Goal: Task Accomplishment & Management: Complete application form

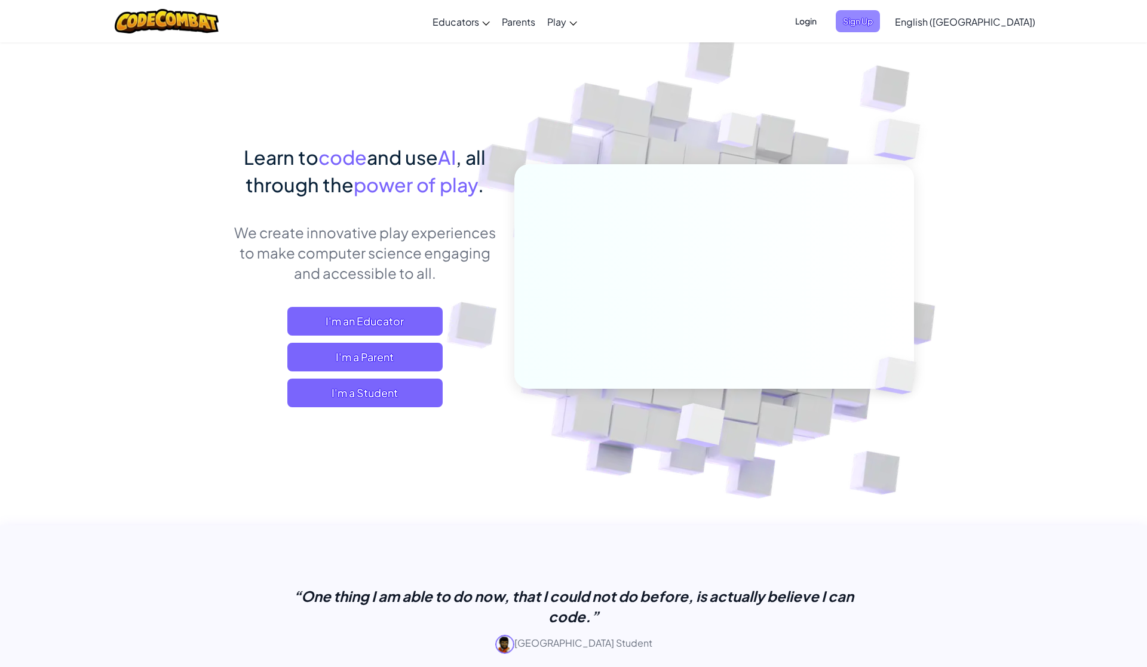
click at [880, 27] on span "Sign Up" at bounding box center [858, 21] width 44 height 22
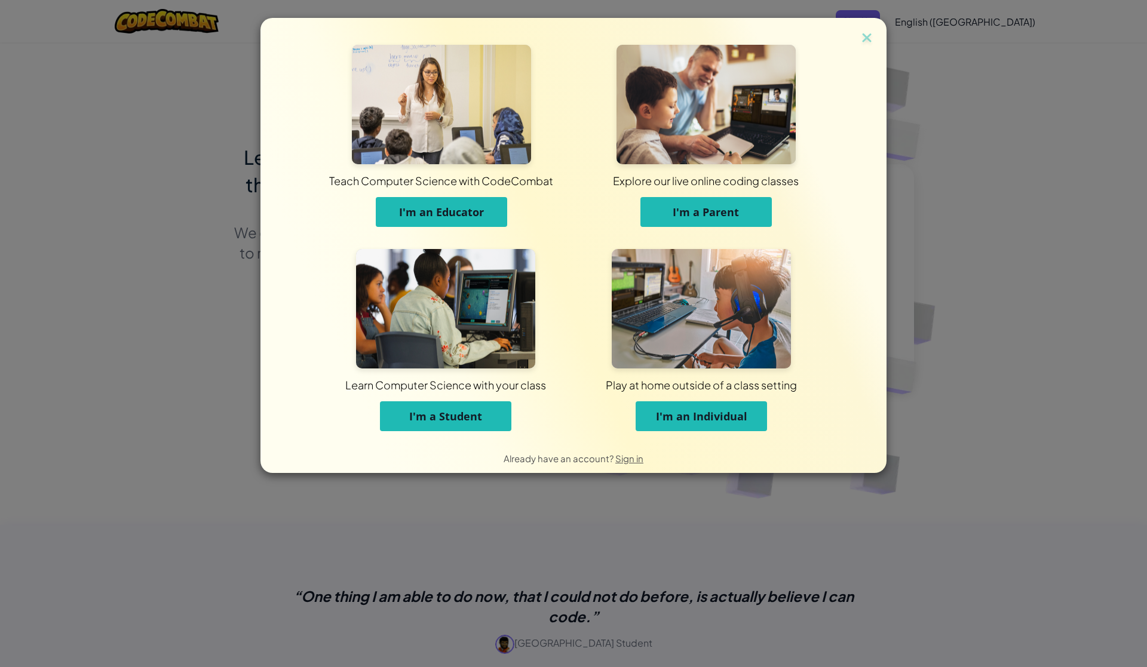
click at [487, 416] on button "I'm a Student" at bounding box center [445, 416] width 131 height 30
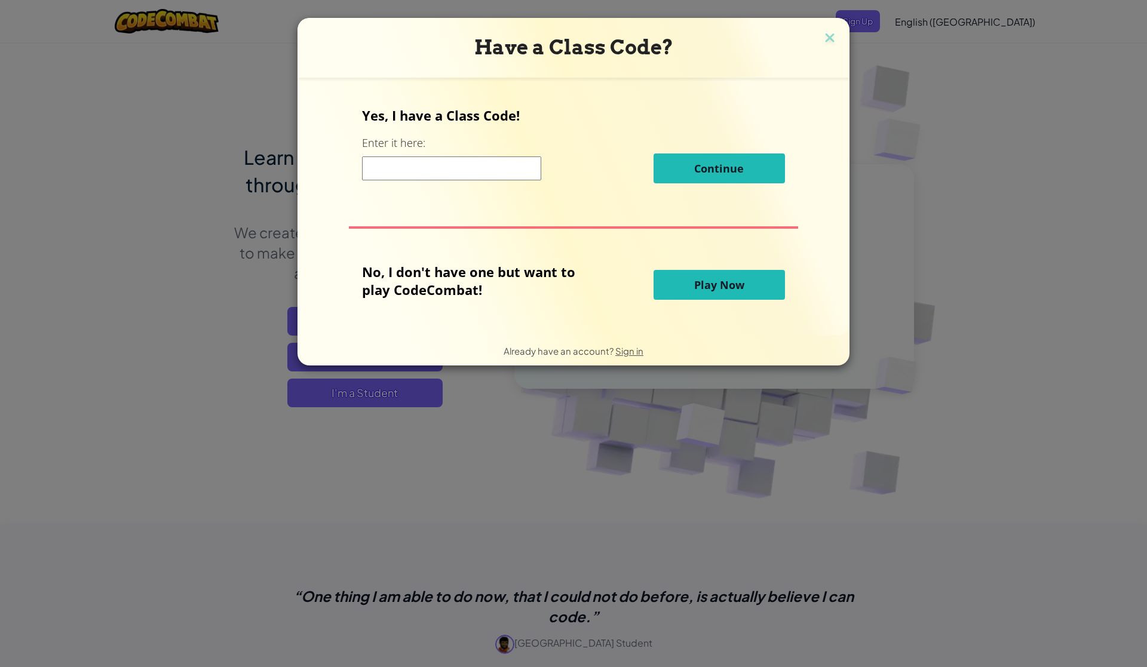
click at [412, 182] on div "Continue" at bounding box center [573, 169] width 422 height 30
click at [408, 171] on input at bounding box center [451, 169] width 179 height 24
paste input "FunCoolMilk"
type input "FunCoolMilk"
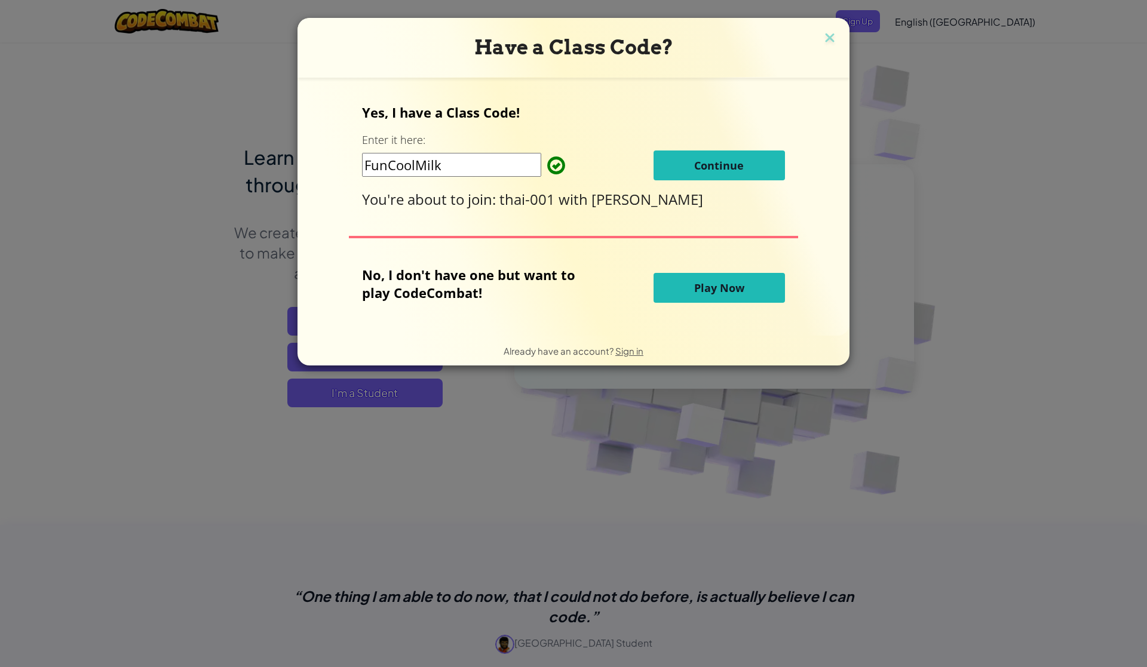
click at [716, 166] on span "Continue" at bounding box center [719, 165] width 50 height 14
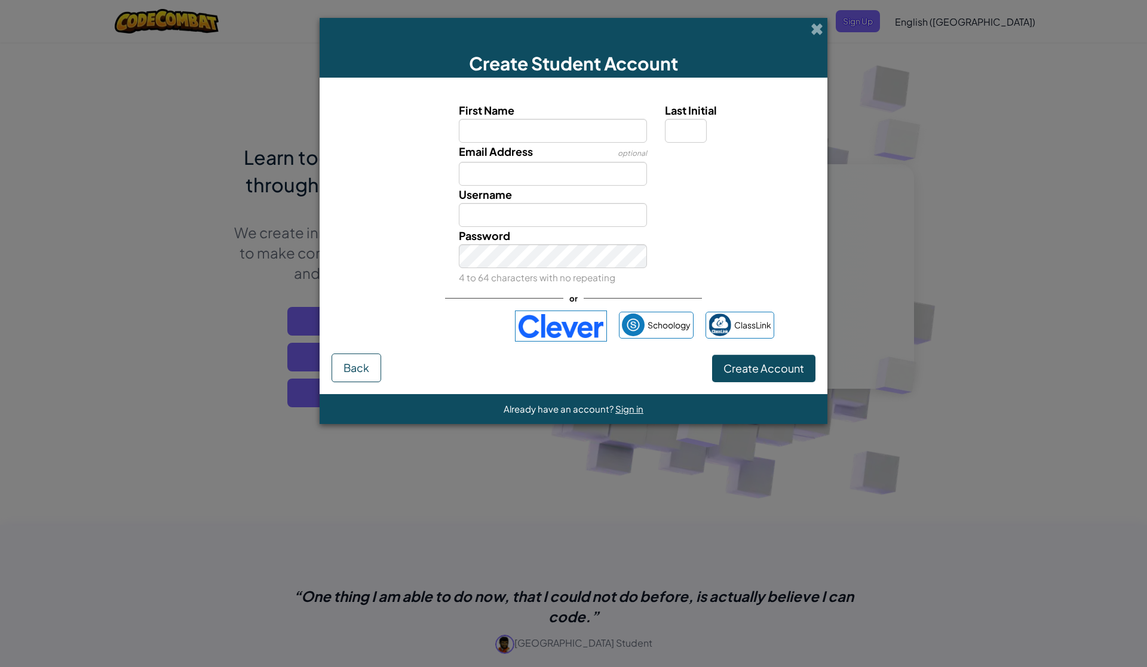
click at [566, 140] on input "First Name" at bounding box center [553, 131] width 189 height 24
type input "tekmonk4"
type input "Tekmonk4"
click at [675, 143] on div at bounding box center [738, 151] width 165 height 17
click at [675, 140] on input "Last Initial" at bounding box center [686, 131] width 42 height 24
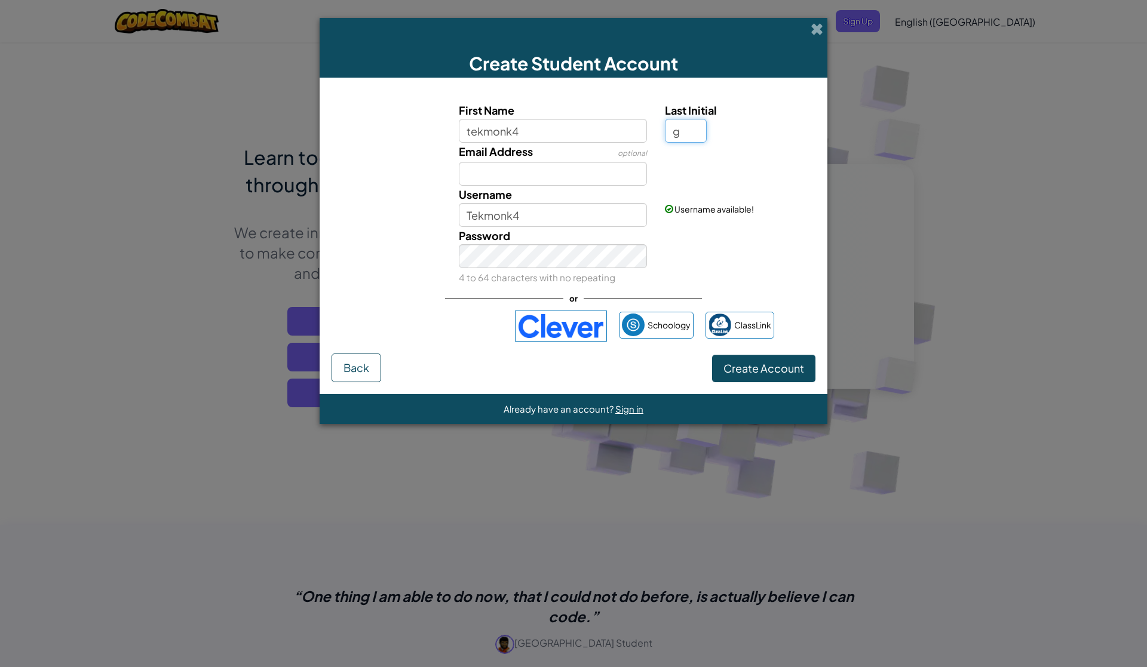
type input "g"
type input "Tekmonk4G"
click at [582, 166] on input "Email Address" at bounding box center [553, 174] width 189 height 24
type input "[EMAIL_ADDRESS][DOMAIN_NAME]"
click at [623, 179] on input "[EMAIL_ADDRESS][DOMAIN_NAME]" at bounding box center [553, 174] width 189 height 24
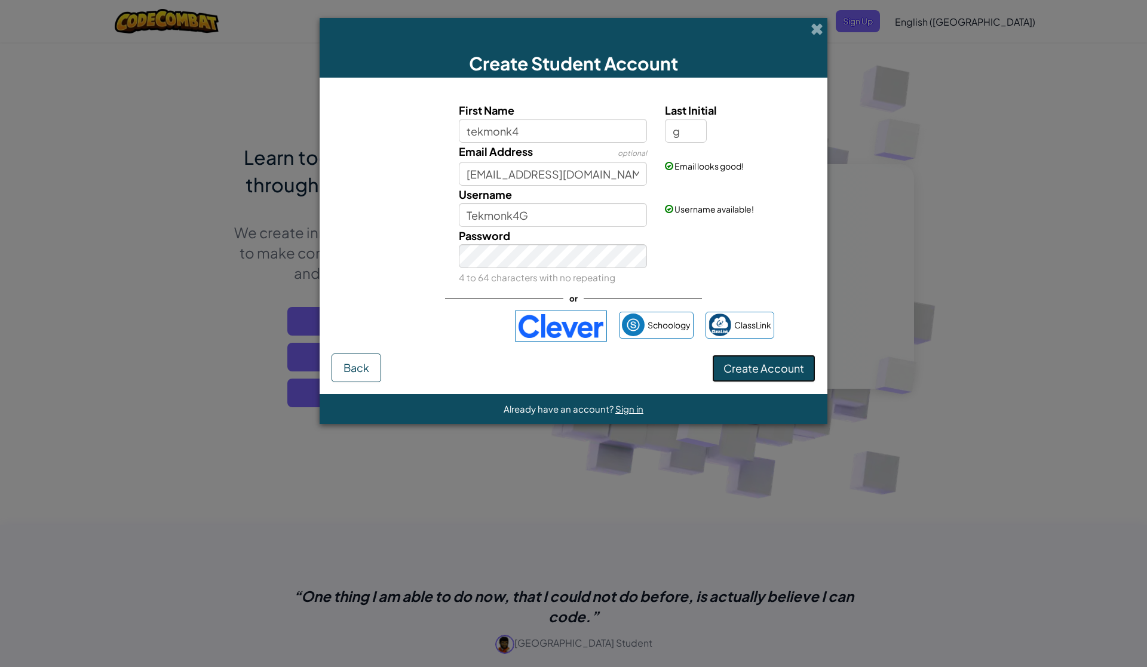
click at [760, 367] on span "Create Account" at bounding box center [764, 368] width 81 height 14
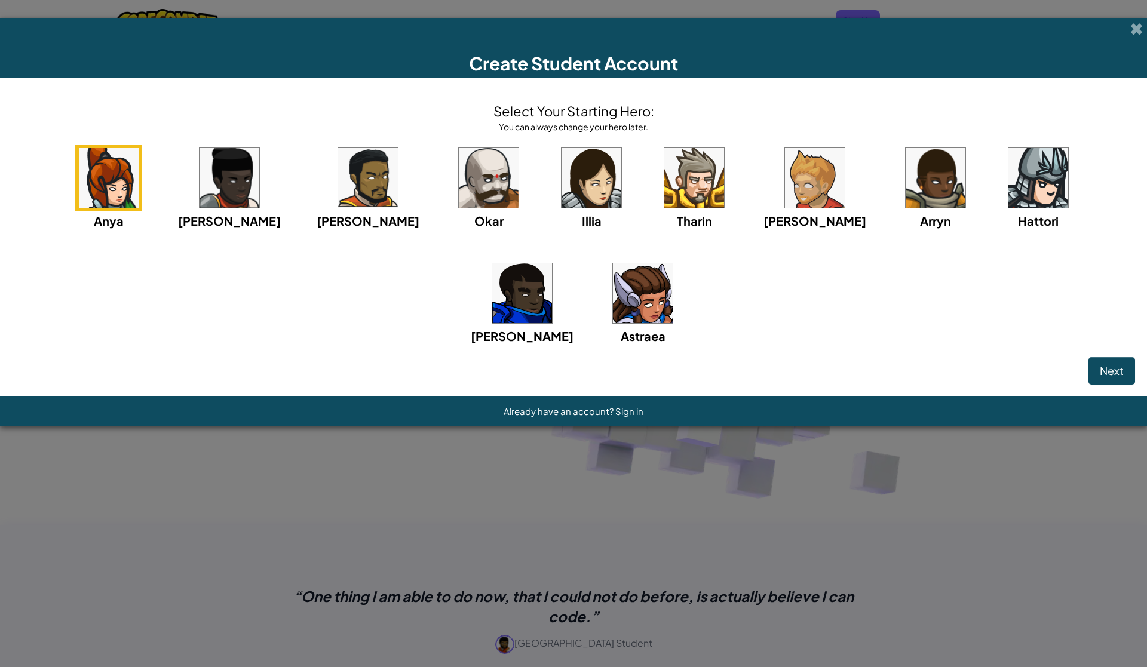
click at [664, 182] on img at bounding box center [694, 178] width 60 height 60
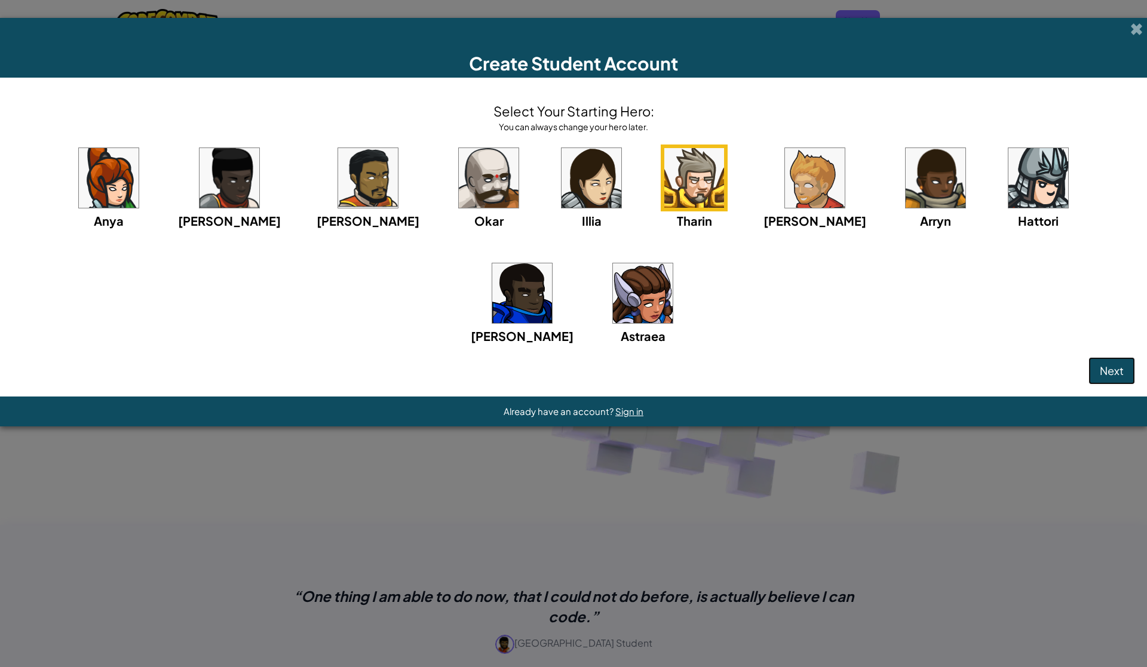
click at [1111, 378] on button "Next" at bounding box center [1112, 370] width 47 height 27
